Goal: Task Accomplishment & Management: Manage account settings

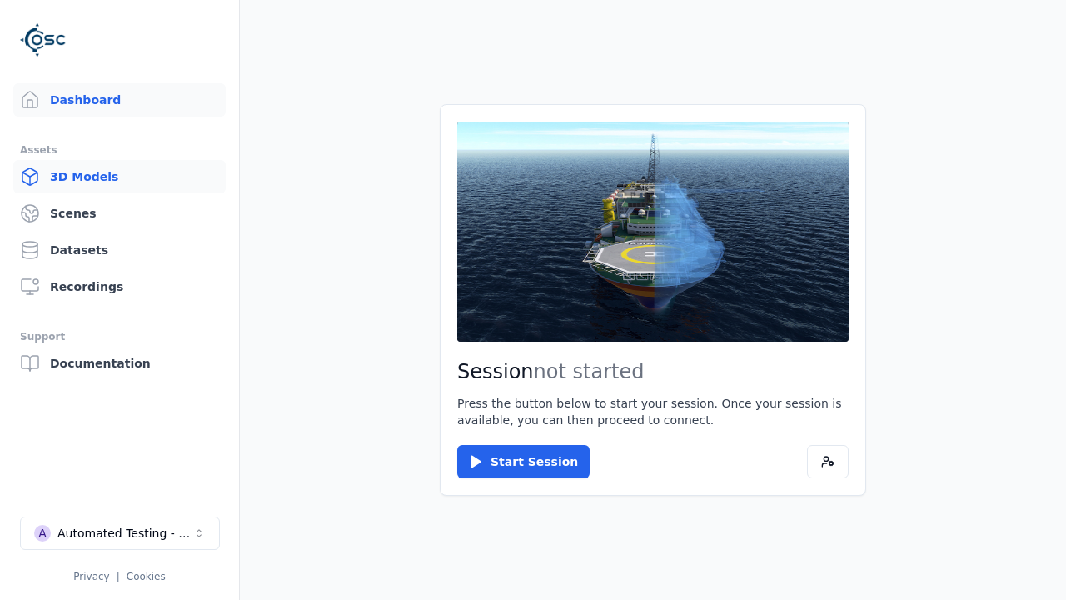
click at [119, 177] on link "3D Models" at bounding box center [119, 176] width 212 height 33
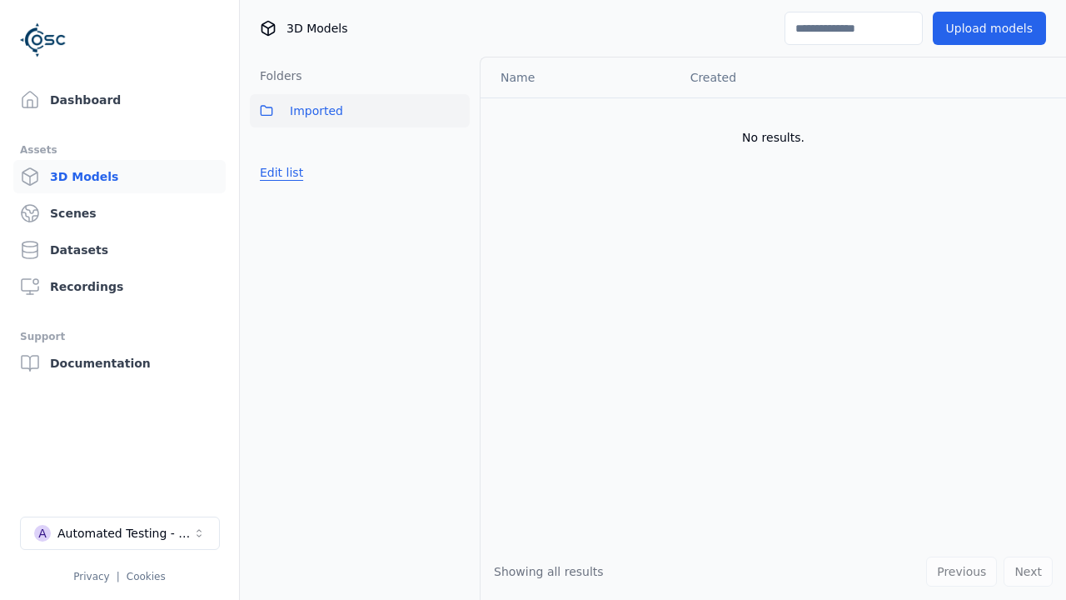
click at [278, 172] on button "Edit list" at bounding box center [281, 172] width 63 height 30
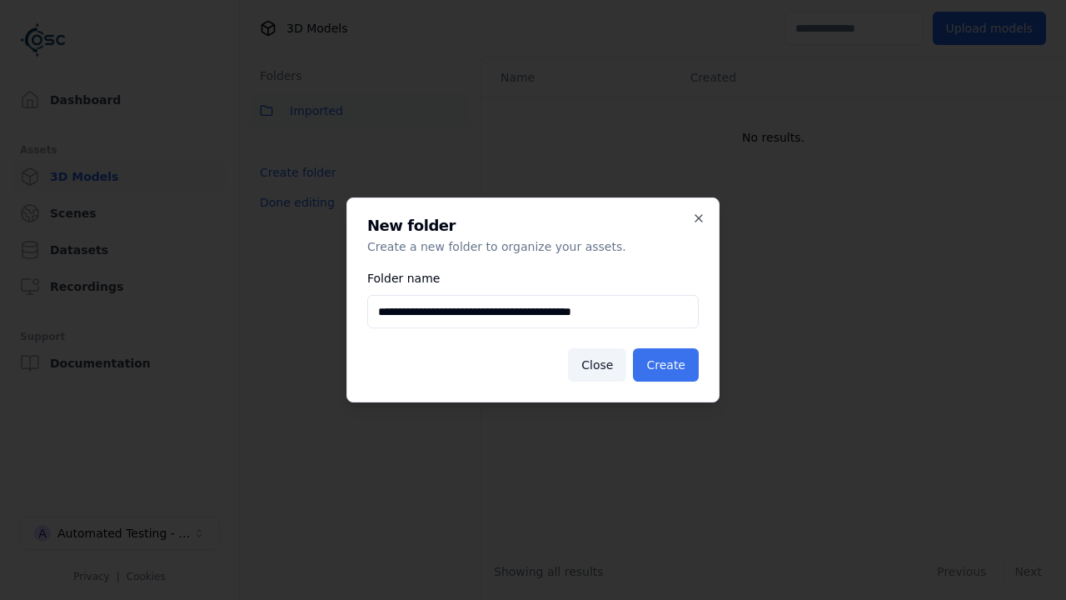
type input "**********"
click at [669, 365] on button "Create" at bounding box center [666, 364] width 66 height 33
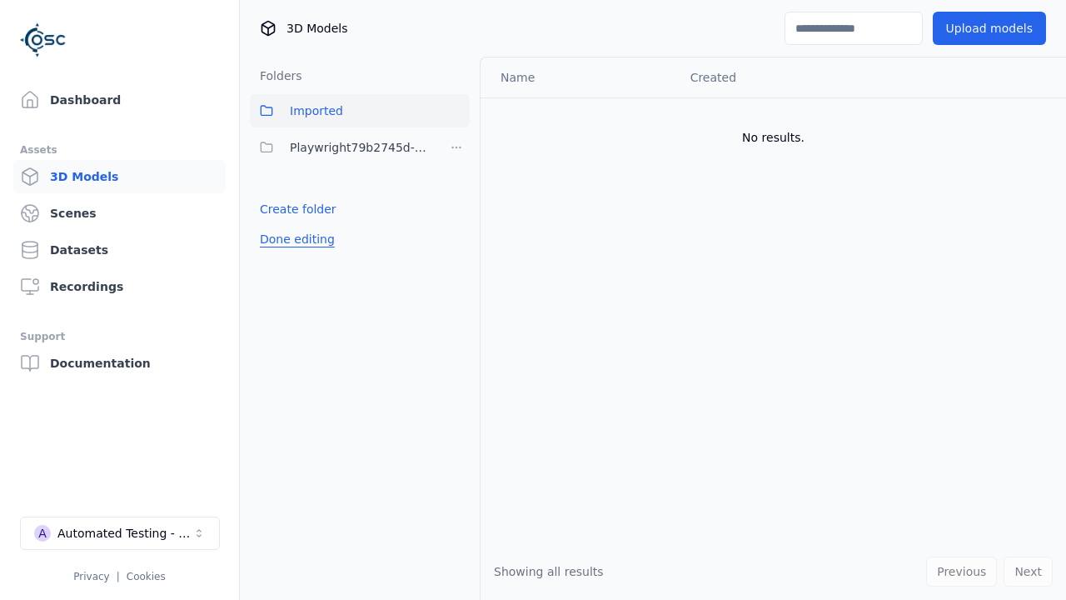
click at [293, 239] on button "Done editing" at bounding box center [297, 239] width 95 height 30
click at [278, 224] on button "Done editing" at bounding box center [297, 239] width 95 height 30
click at [456, 147] on html "Support Dashboard Assets 3D Models Scenes Datasets Recordings Support Documenta…" at bounding box center [533, 300] width 1066 height 600
click at [455, 207] on div "Rename" at bounding box center [462, 208] width 112 height 27
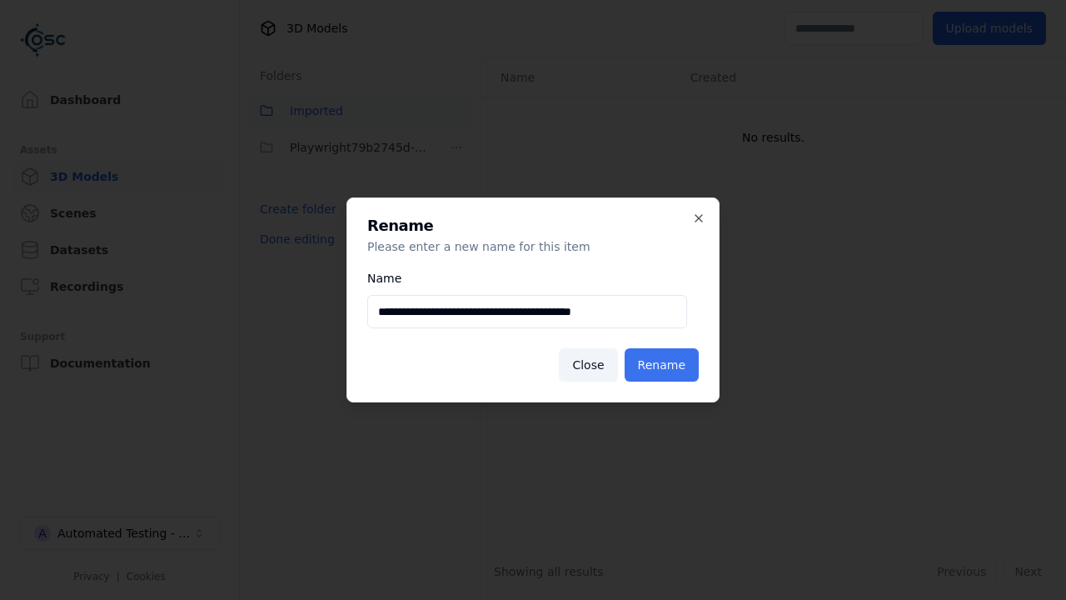
click at [526, 311] on input "**********" at bounding box center [527, 311] width 320 height 33
type input "**********"
click at [664, 365] on button "Rename" at bounding box center [662, 364] width 74 height 33
click at [293, 239] on button "Done editing" at bounding box center [297, 239] width 95 height 30
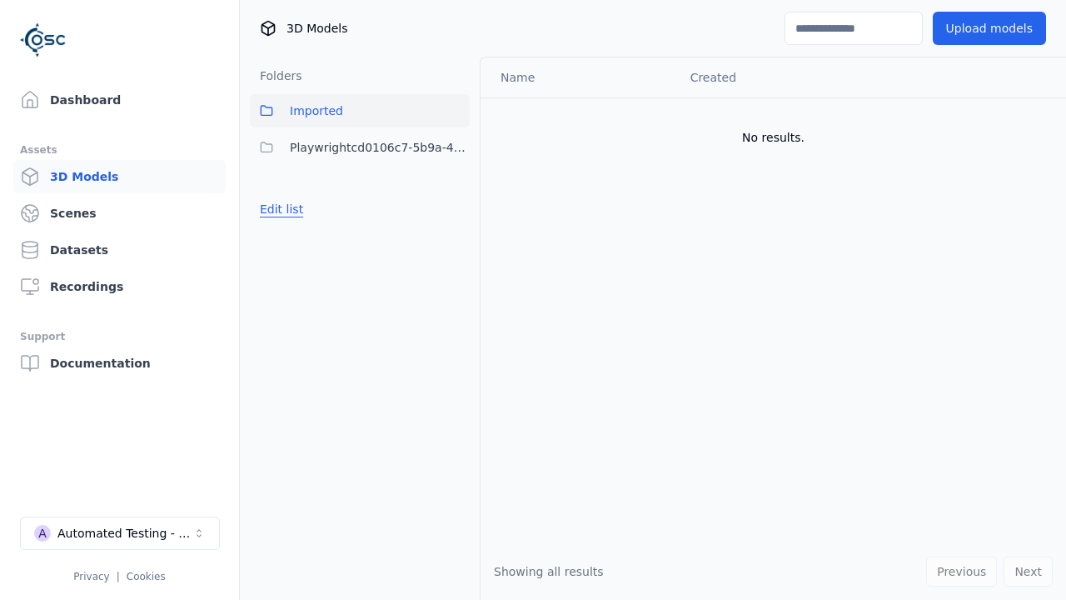
click at [278, 209] on button "Edit list" at bounding box center [281, 209] width 63 height 30
click at [456, 147] on html "Support Dashboard Assets 3D Models Scenes Datasets Recordings Support Documenta…" at bounding box center [533, 300] width 1066 height 600
click at [455, 234] on div "Delete" at bounding box center [462, 234] width 112 height 27
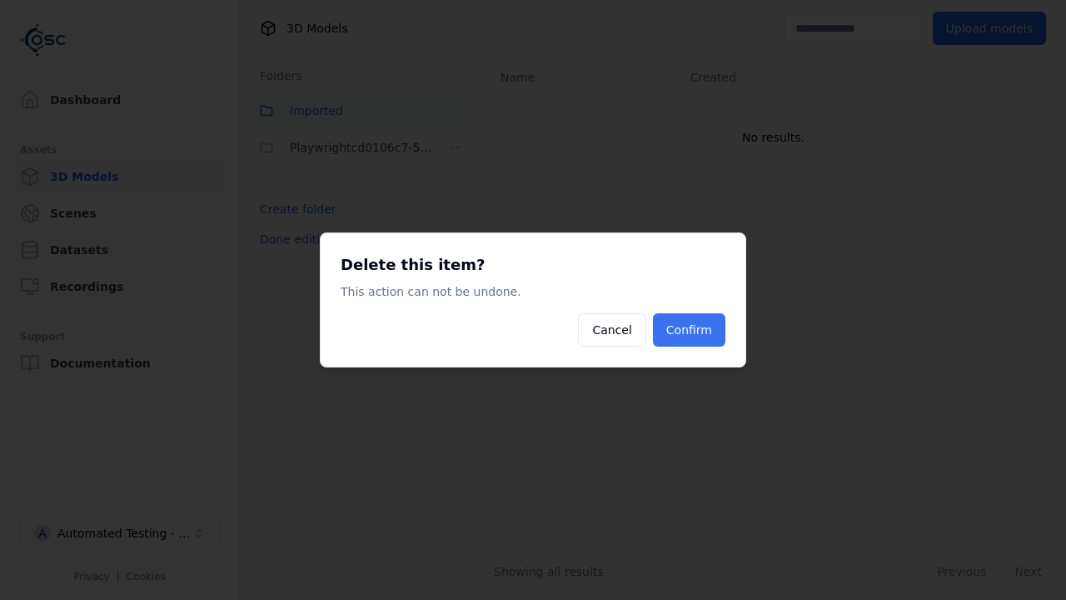
click at [691, 330] on button "Confirm" at bounding box center [689, 329] width 72 height 33
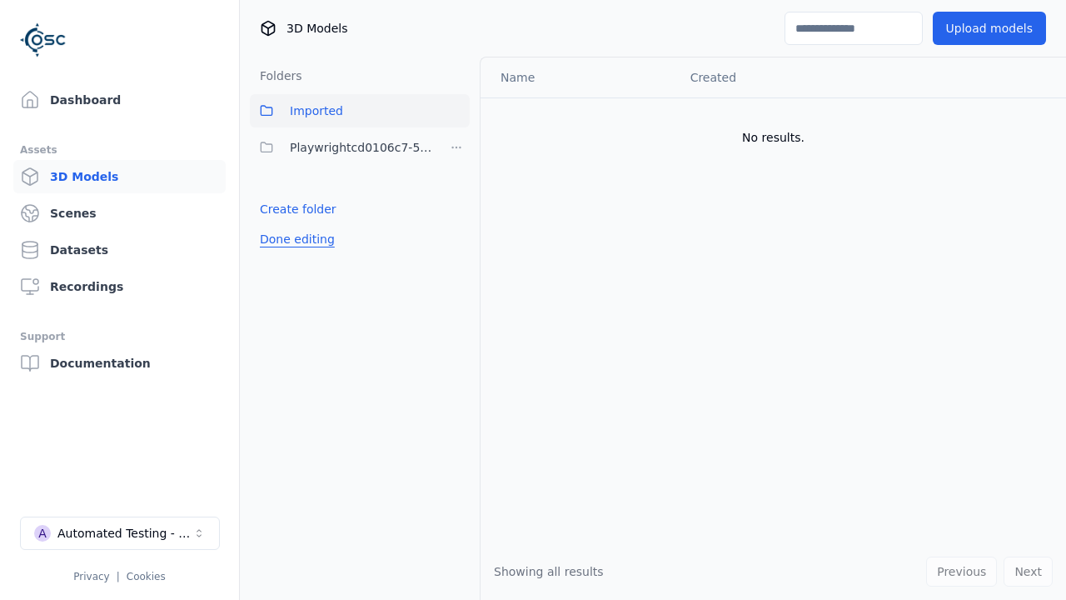
click at [293, 224] on button "Done editing" at bounding box center [297, 239] width 95 height 30
